Goal: Task Accomplishment & Management: Use online tool/utility

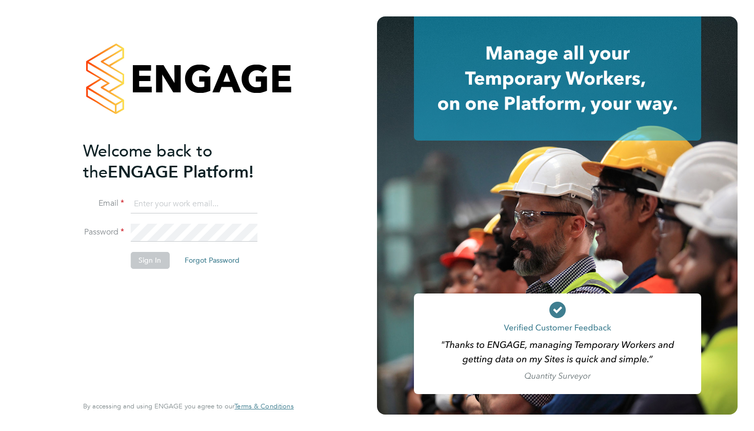
type input "giuliana.baldan@ncclondon.ac.uk"
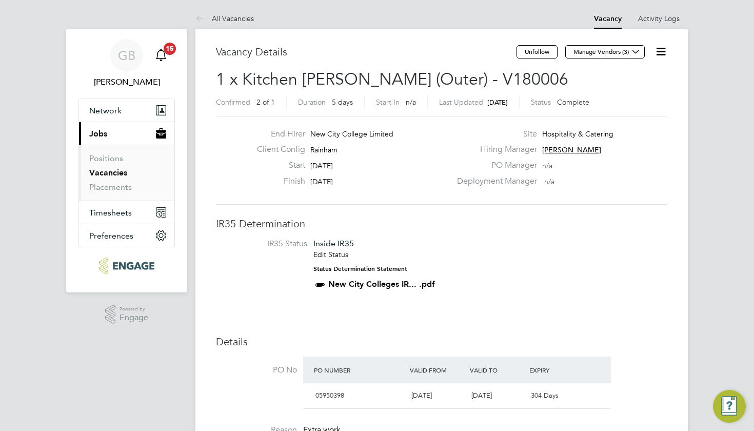
click at [161, 56] on icon "Main navigation" at bounding box center [161, 55] width 12 height 12
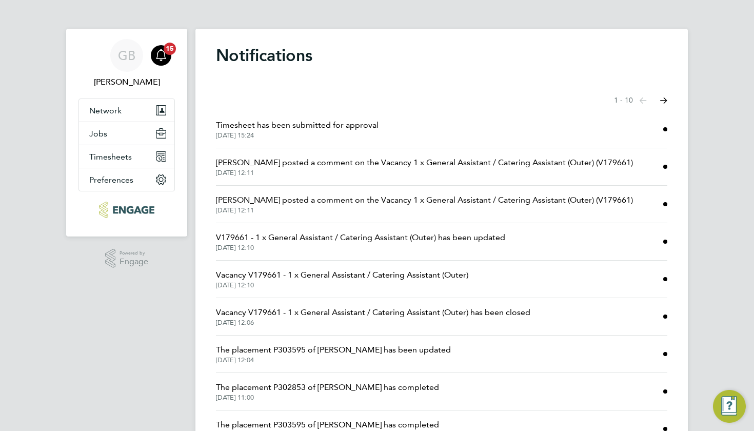
click at [326, 167] on span "Daniela Howell posted a comment on the Vacancy 1 x General Assistant / Catering…" at bounding box center [424, 162] width 417 height 12
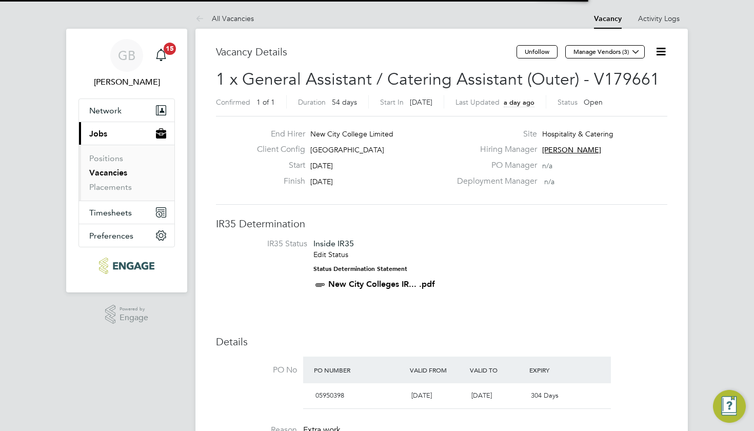
scroll to position [30, 72]
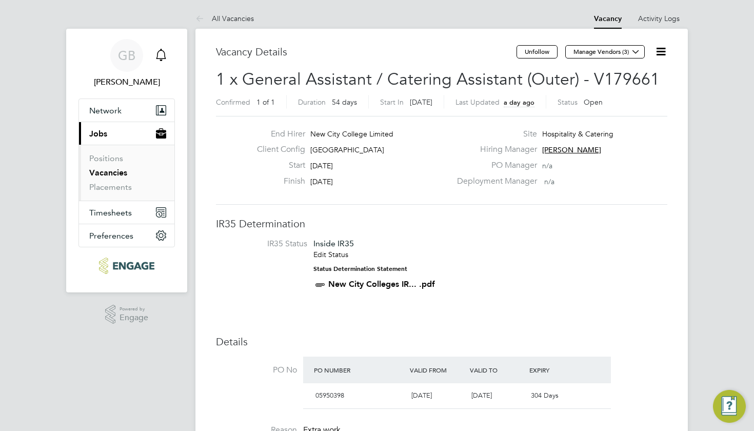
click at [162, 54] on icon "Main navigation" at bounding box center [161, 55] width 12 height 12
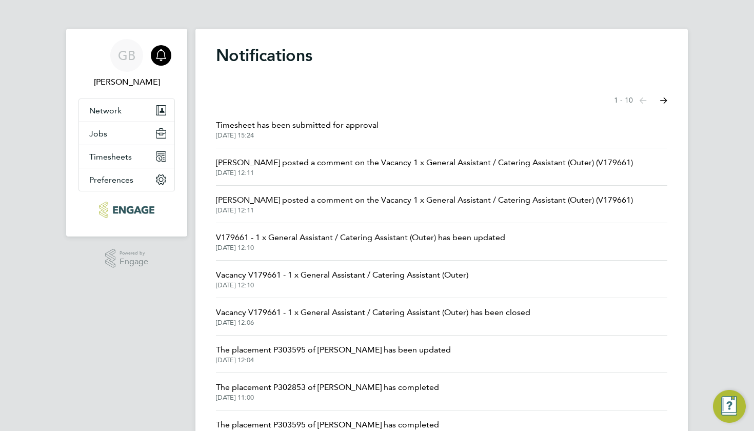
click at [334, 350] on span "The placement P303595 of Athira Prasad has been updated" at bounding box center [333, 350] width 235 height 12
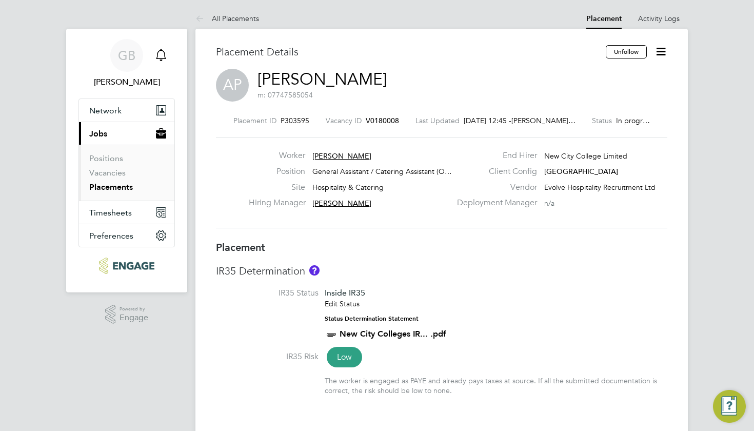
click at [162, 54] on icon "Main navigation" at bounding box center [161, 55] width 12 height 12
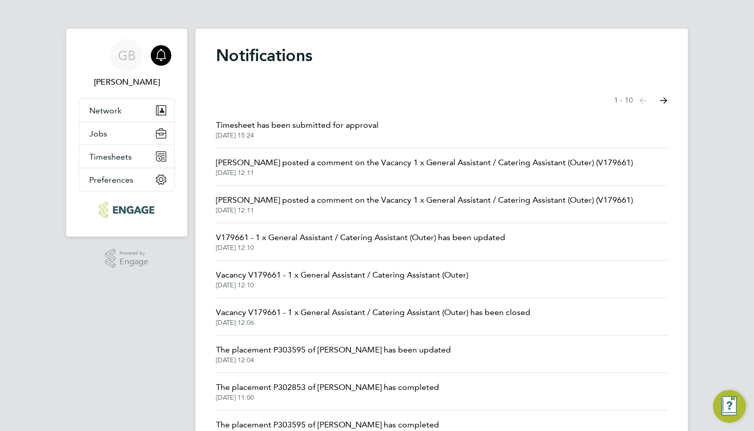
click at [273, 123] on span "Timesheet has been submitted for approval" at bounding box center [297, 125] width 163 height 12
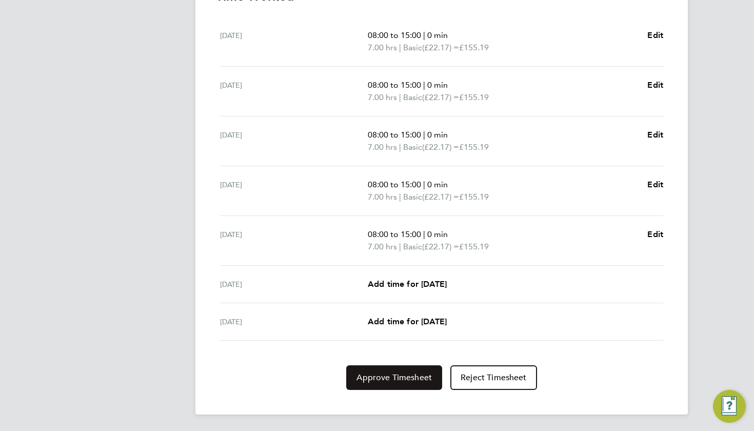
click at [399, 372] on span "Approve Timesheet" at bounding box center [393, 377] width 75 height 10
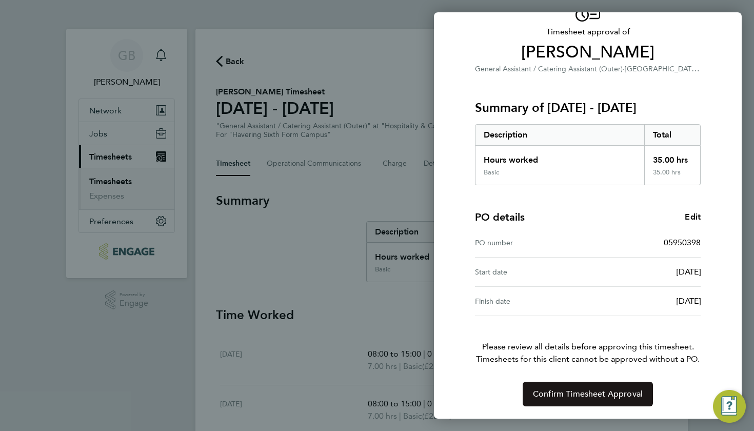
click at [575, 394] on span "Confirm Timesheet Approval" at bounding box center [588, 394] width 110 height 10
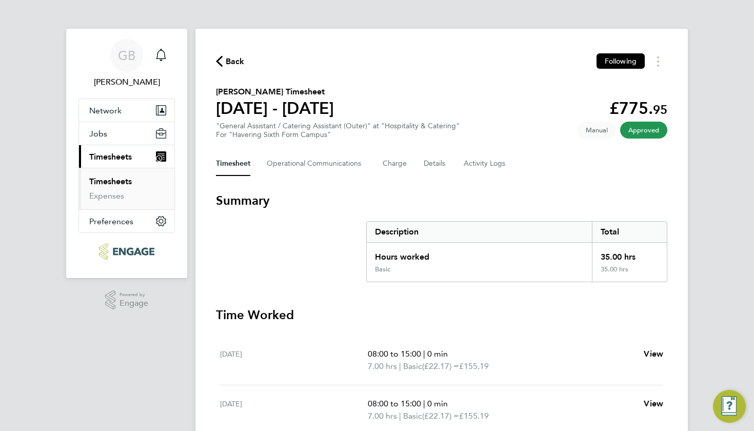
click at [121, 182] on link "Timesheets" at bounding box center [110, 181] width 43 height 10
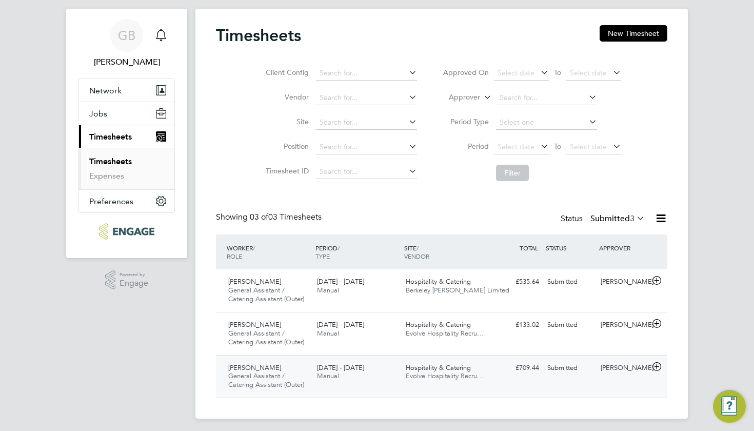
click at [272, 365] on div "Athira Prasad General Assistant / Catering Assistant (Outer) 15 - 21 Sep 2025" at bounding box center [268, 377] width 89 height 34
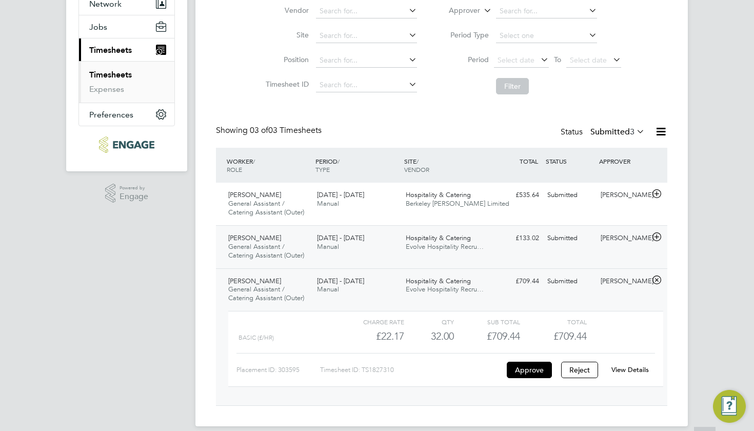
scroll to position [111, 0]
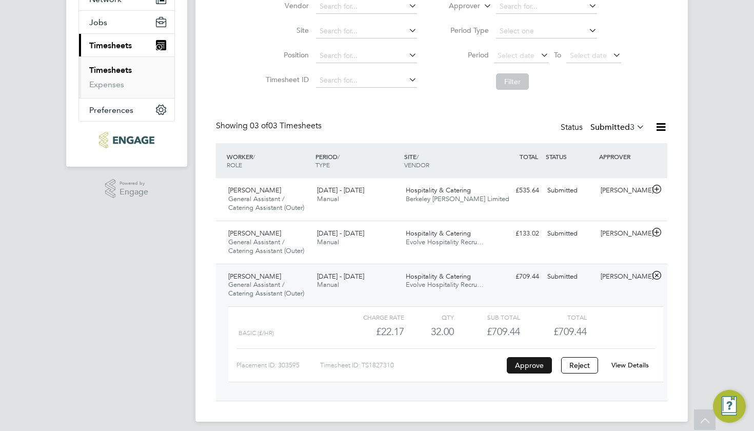
click at [532, 364] on button "Approve" at bounding box center [529, 365] width 45 height 16
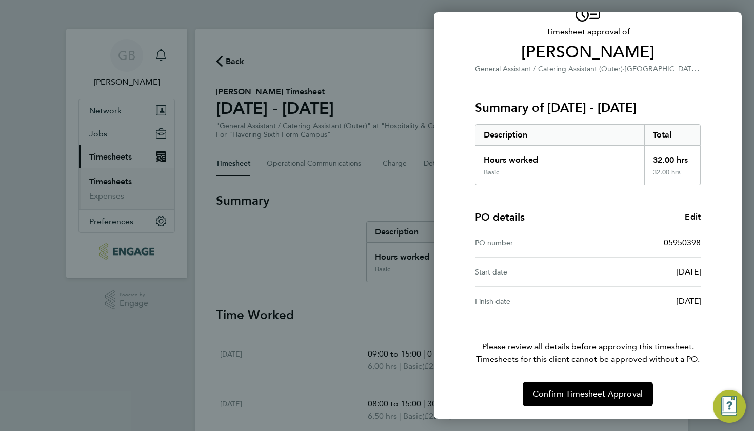
scroll to position [61, 0]
click at [582, 396] on span "Confirm Timesheet Approval" at bounding box center [588, 394] width 110 height 10
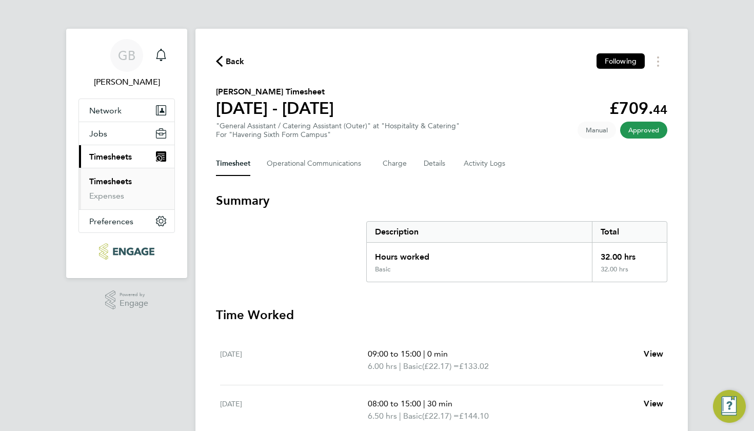
click at [106, 183] on link "Timesheets" at bounding box center [110, 181] width 43 height 10
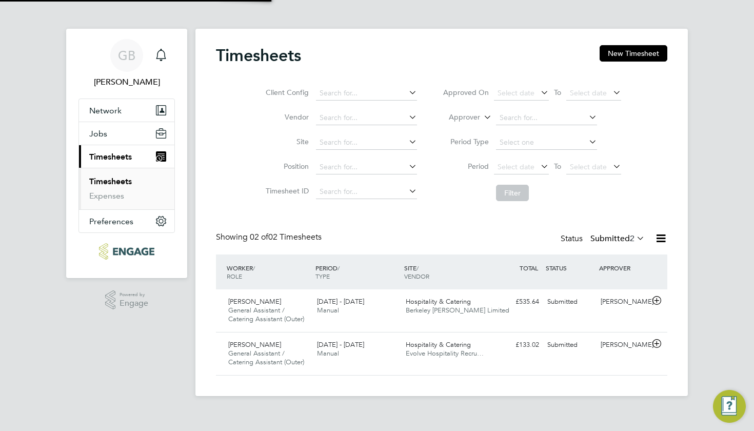
scroll to position [25, 89]
click at [274, 343] on span "[PERSON_NAME]" at bounding box center [254, 344] width 53 height 9
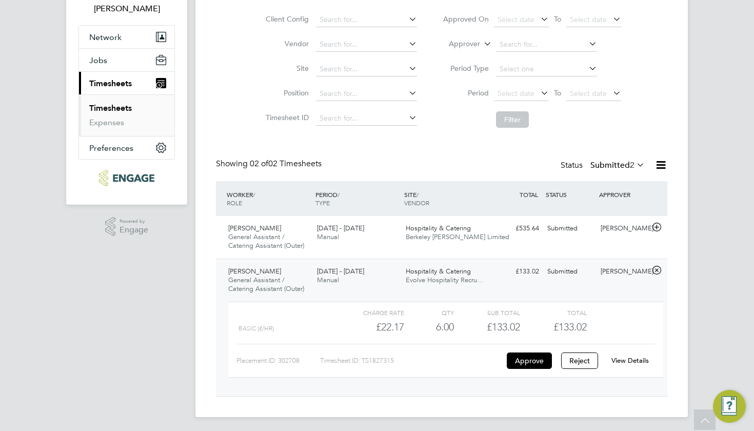
scroll to position [73, 0]
click at [527, 357] on button "Approve" at bounding box center [529, 361] width 45 height 16
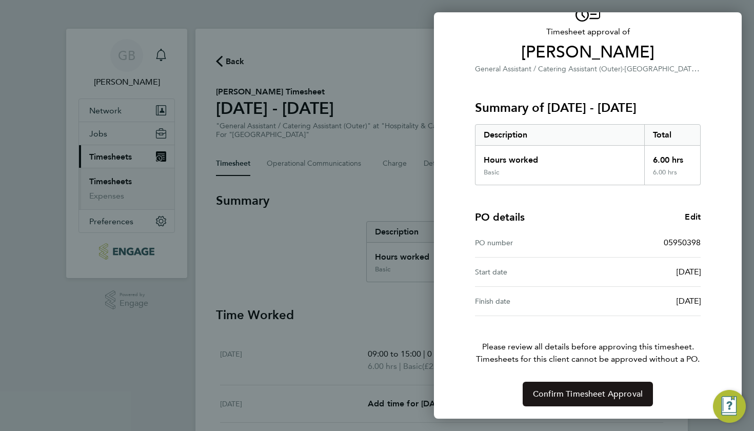
scroll to position [61, 0]
click at [597, 397] on span "Confirm Timesheet Approval" at bounding box center [588, 394] width 110 height 10
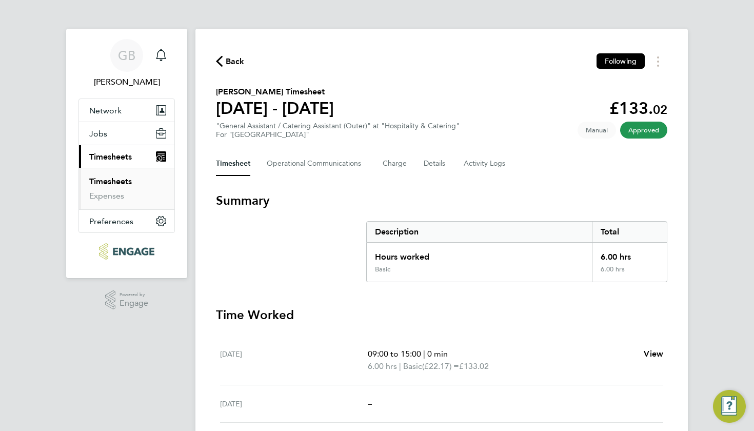
click at [111, 182] on link "Timesheets" at bounding box center [110, 181] width 43 height 10
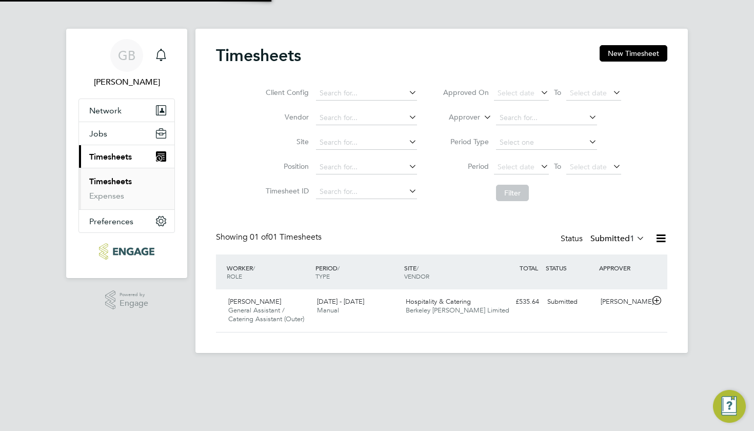
scroll to position [25, 89]
click at [245, 311] on span "General Assistant / Catering Assistant (Outer)" at bounding box center [266, 314] width 76 height 17
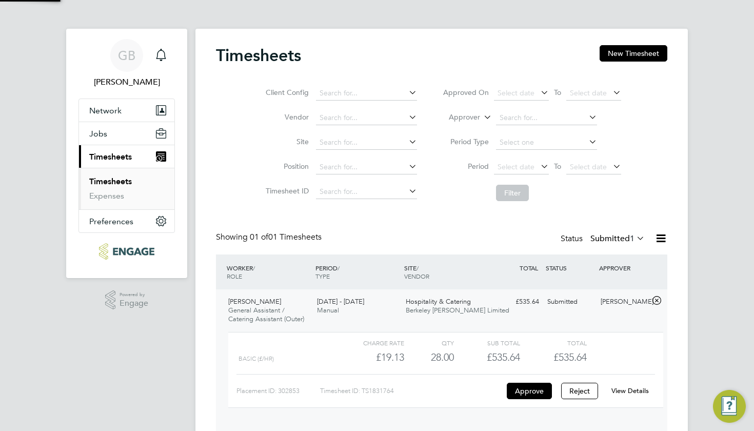
scroll to position [17, 100]
click at [305, 19] on app-barbie "Timesheets New Timesheet Client Config Vendor Site Position Timesheet ID Approv…" at bounding box center [441, 223] width 492 height 447
